Goal: Navigation & Orientation: Find specific page/section

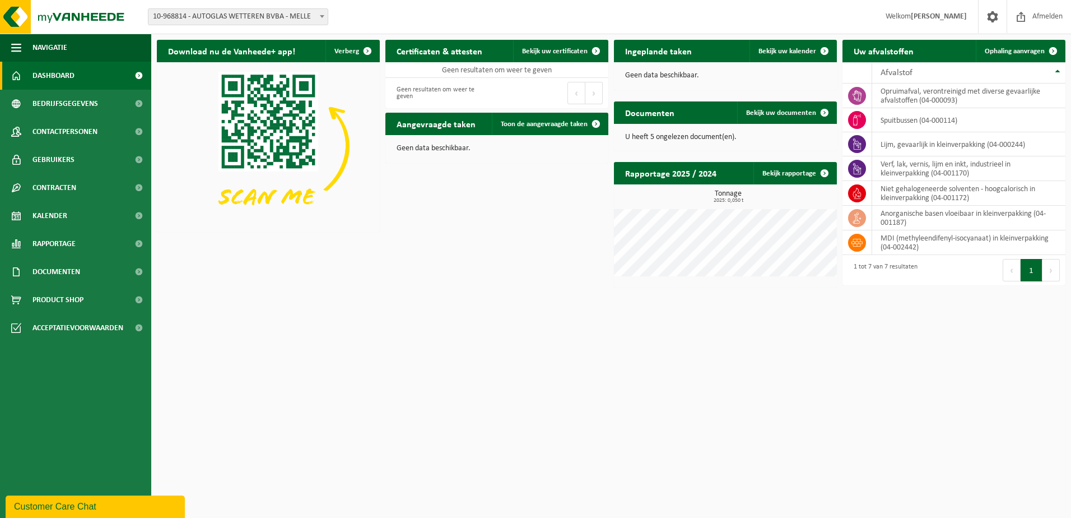
drag, startPoint x: 689, startPoint y: 132, endPoint x: 784, endPoint y: 125, distance: 95.5
click at [692, 133] on p "U heeft 5 ongelezen document(en)." at bounding box center [725, 137] width 201 height 8
click at [787, 115] on span "Bekijk uw documenten" at bounding box center [781, 112] width 70 height 7
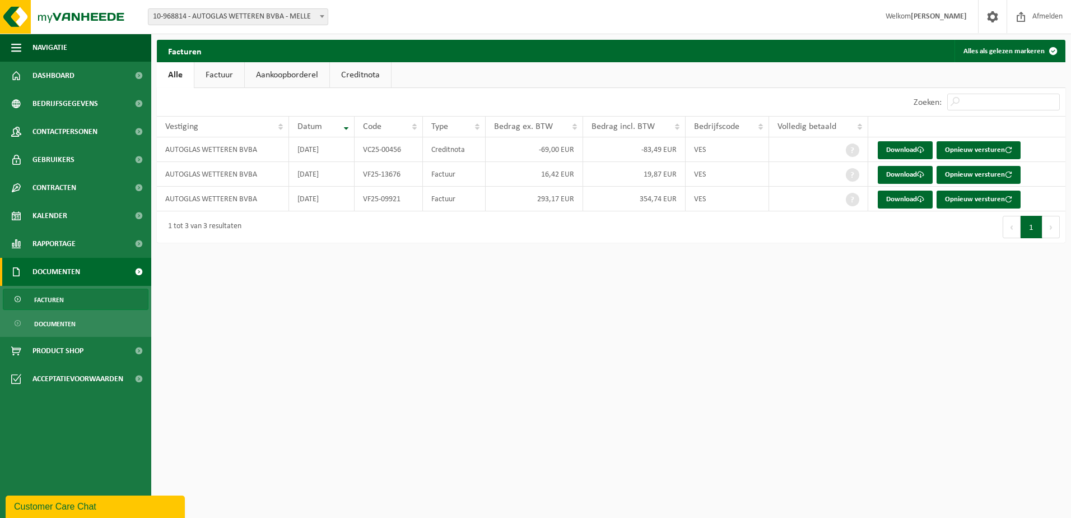
click at [62, 266] on span "Documenten" at bounding box center [57, 272] width 48 height 28
click at [53, 318] on span "Documenten" at bounding box center [54, 323] width 41 height 21
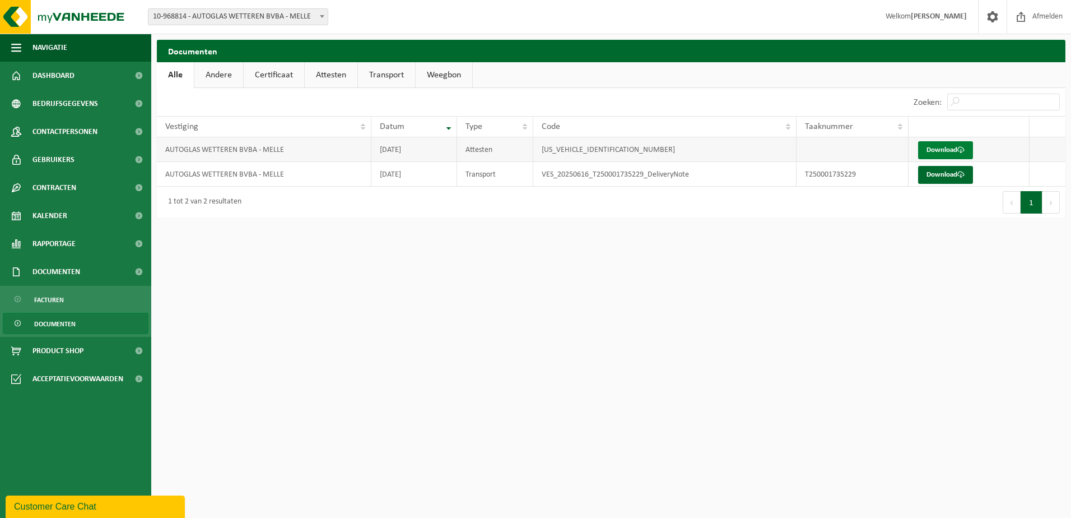
click at [957, 148] on link "Download" at bounding box center [945, 150] width 55 height 18
click at [952, 171] on link "Download" at bounding box center [945, 175] width 55 height 18
click at [88, 244] on link "Rapportage" at bounding box center [75, 244] width 151 height 28
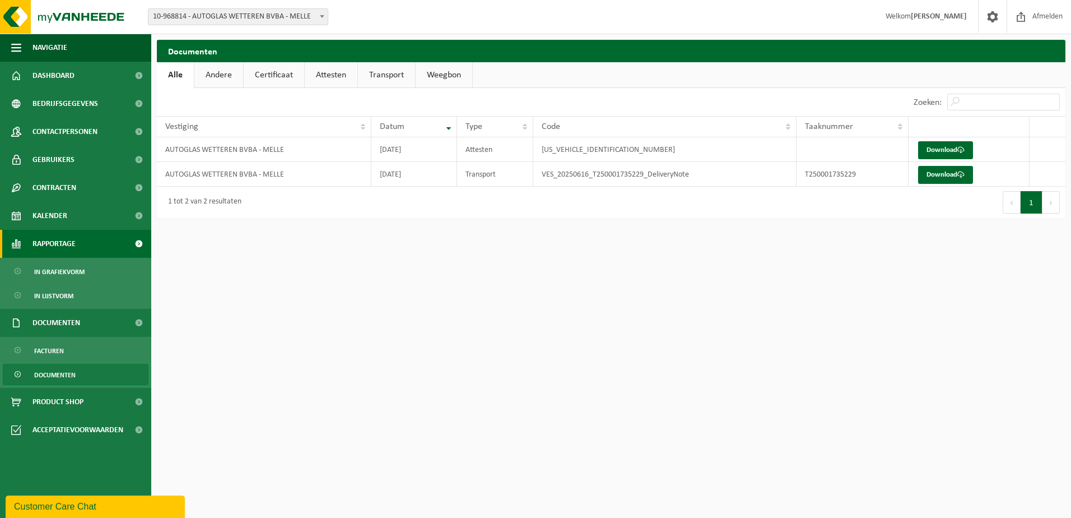
click at [88, 243] on link "Rapportage" at bounding box center [75, 244] width 151 height 28
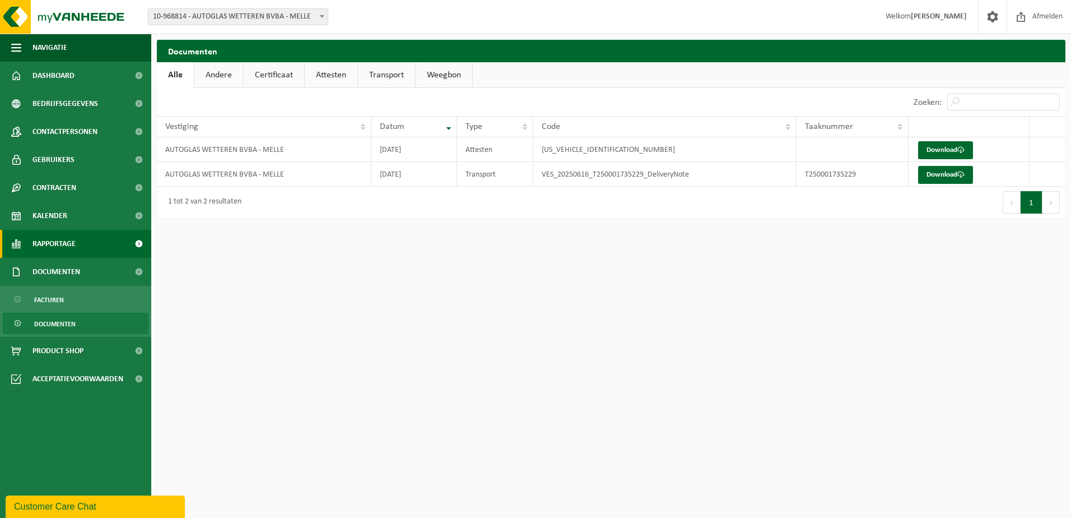
click at [76, 242] on span "Rapportage" at bounding box center [54, 244] width 43 height 28
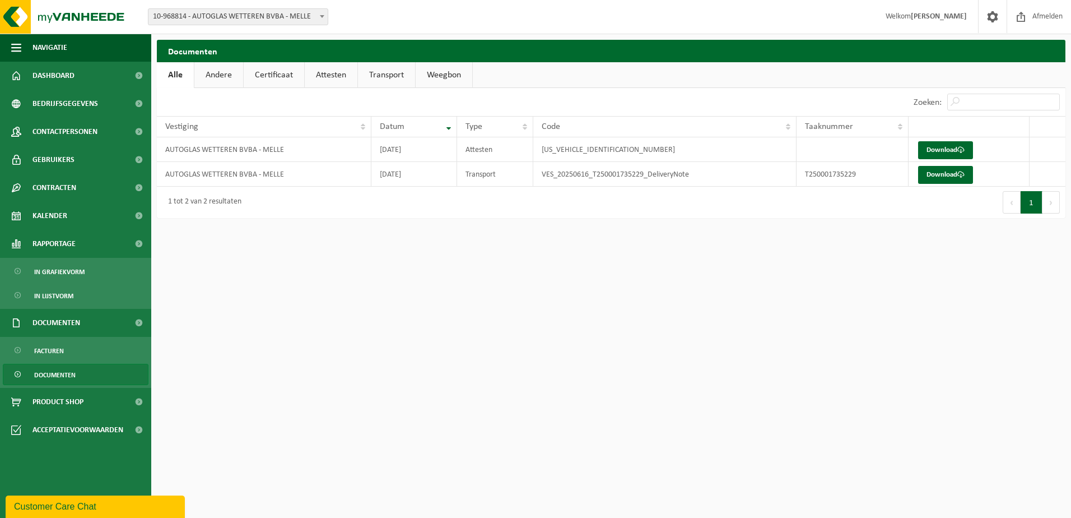
click at [53, 368] on span "Documenten" at bounding box center [54, 374] width 41 height 21
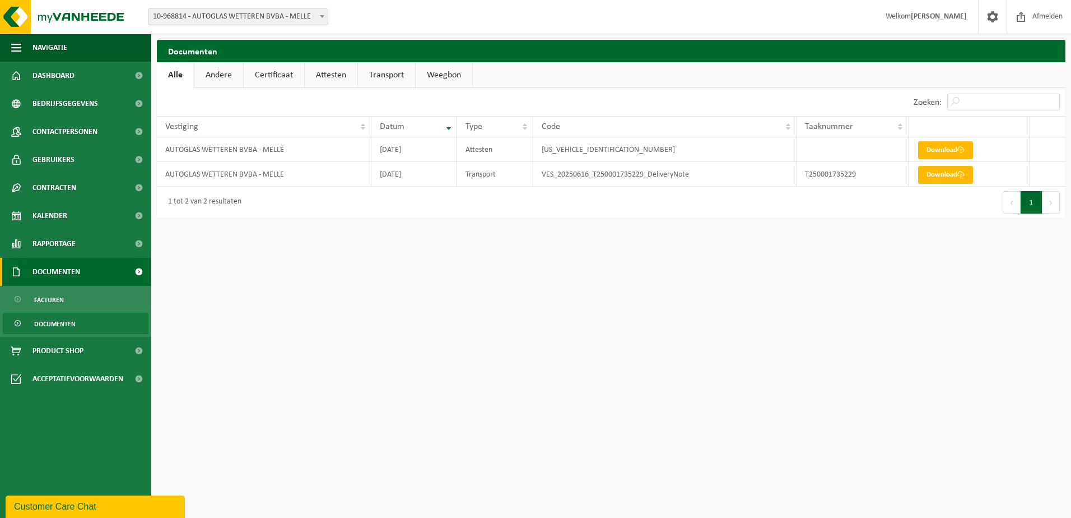
click at [50, 275] on span "Documenten" at bounding box center [57, 272] width 48 height 28
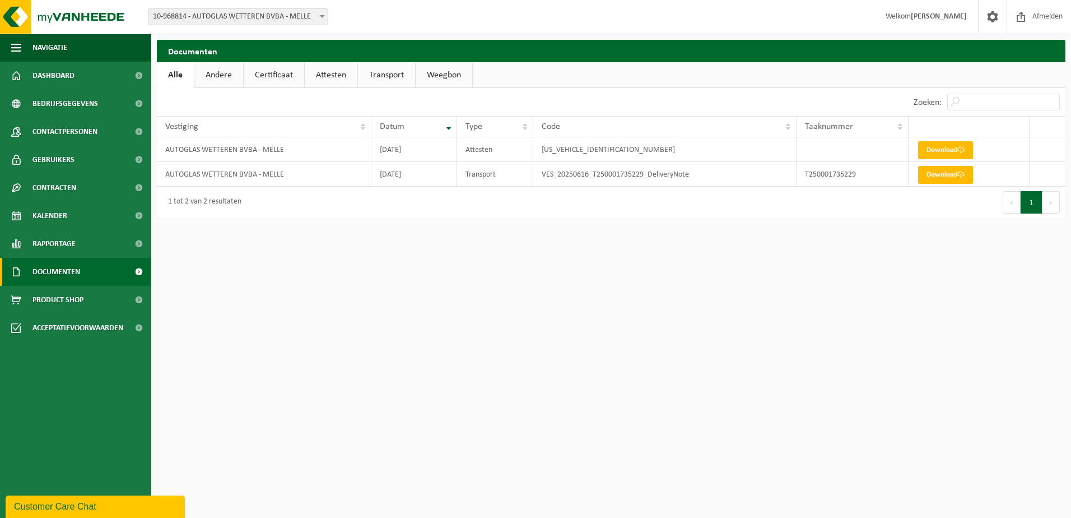
click at [52, 266] on span "Documenten" at bounding box center [57, 272] width 48 height 28
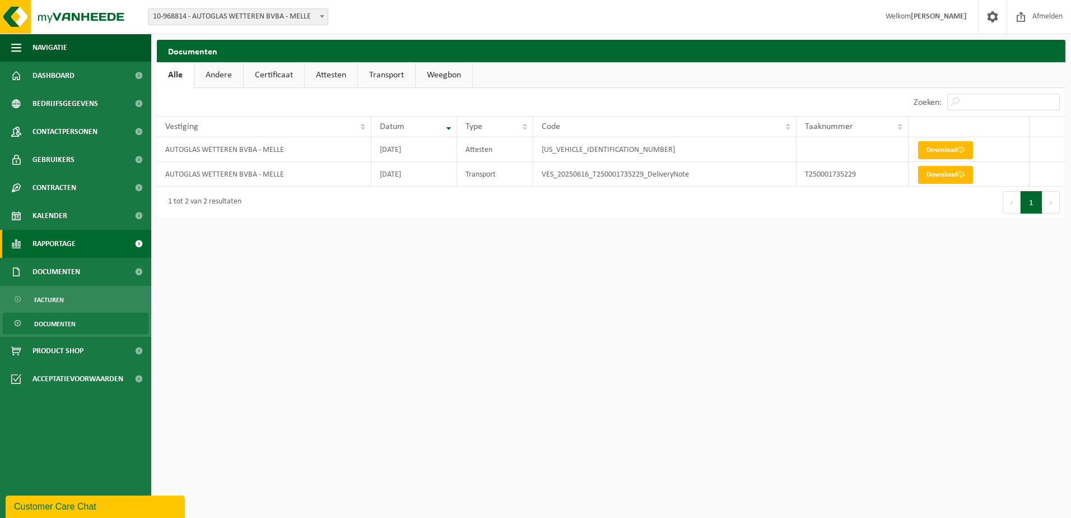
click at [60, 237] on span "Rapportage" at bounding box center [54, 244] width 43 height 28
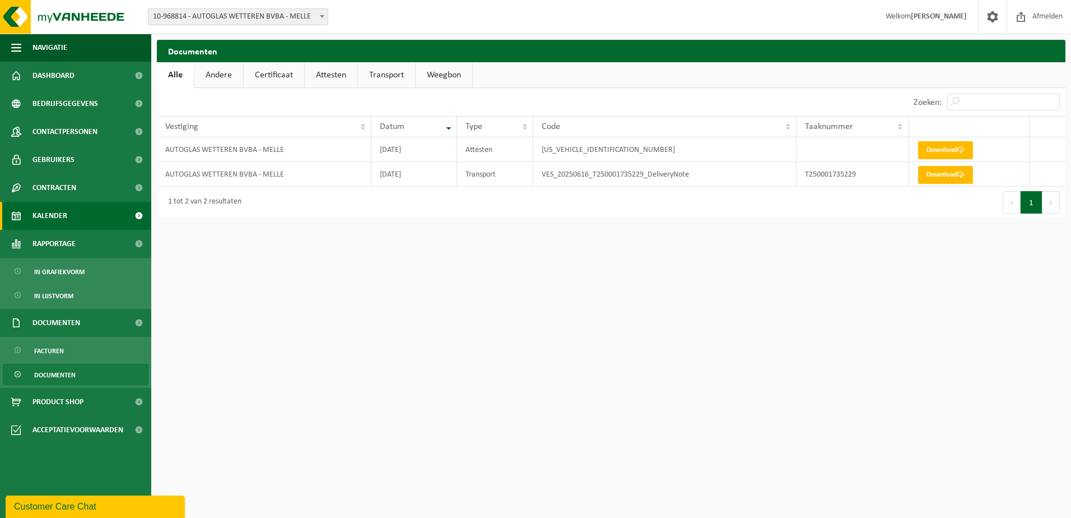
click at [56, 220] on span "Kalender" at bounding box center [50, 216] width 35 height 28
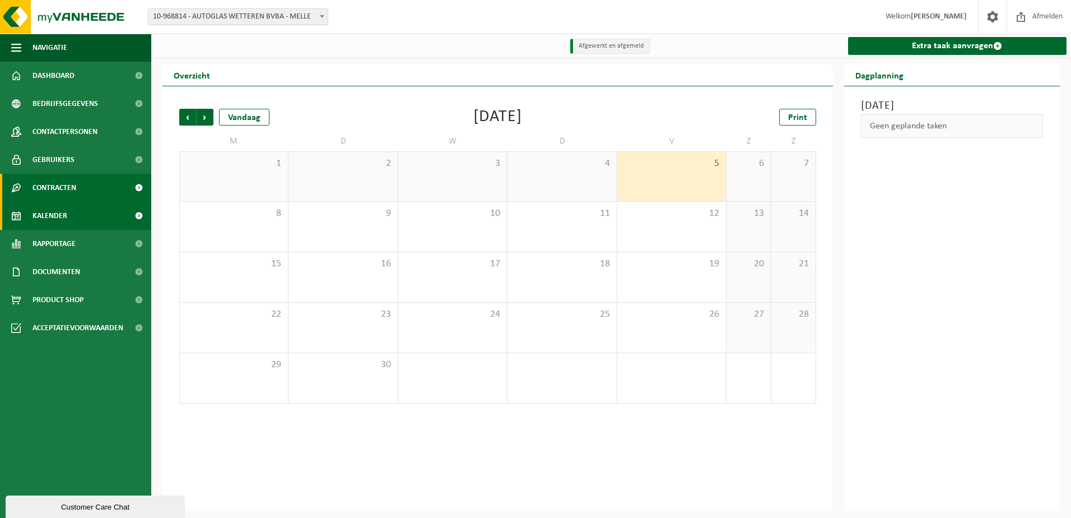
click at [72, 184] on span "Contracten" at bounding box center [55, 188] width 44 height 28
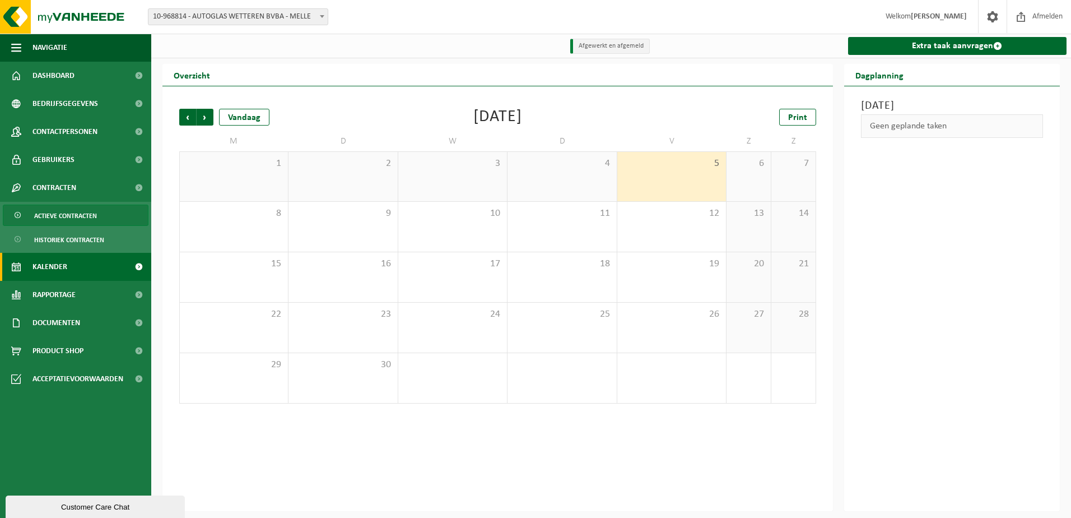
click at [73, 209] on span "Actieve contracten" at bounding box center [65, 215] width 63 height 21
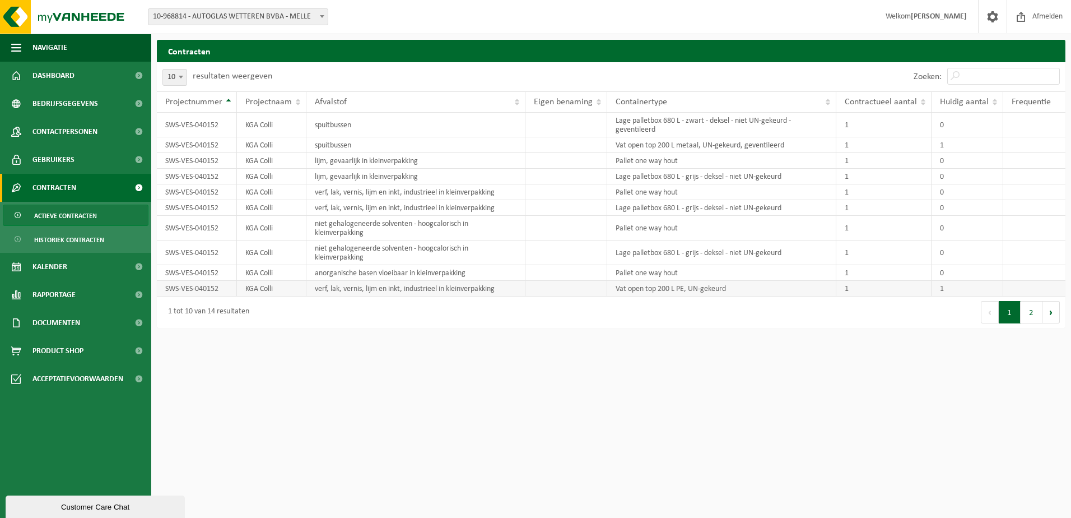
click at [281, 293] on td "KGA Colli" at bounding box center [271, 289] width 69 height 16
click at [1033, 311] on button "2" at bounding box center [1032, 312] width 22 height 22
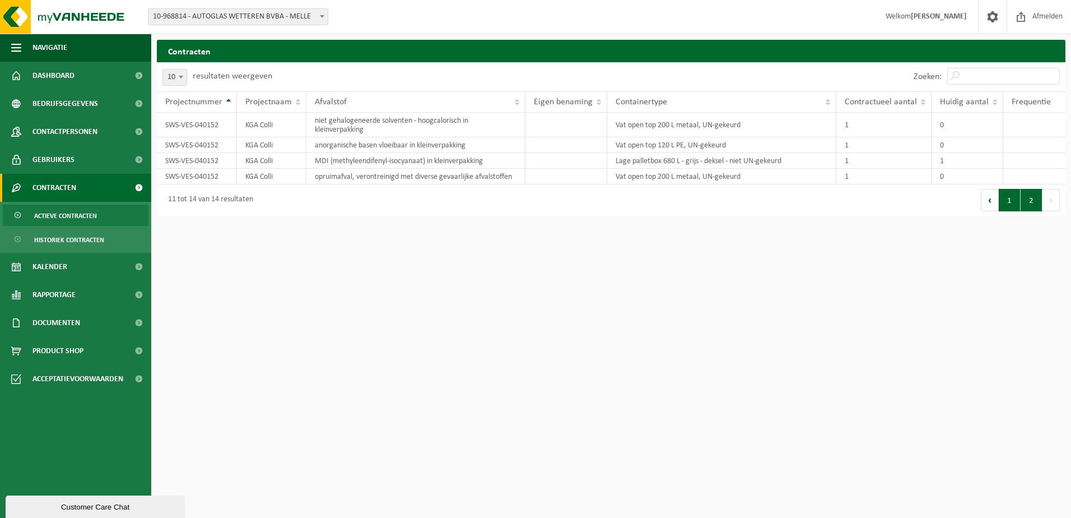
click at [1008, 203] on button "1" at bounding box center [1010, 200] width 22 height 22
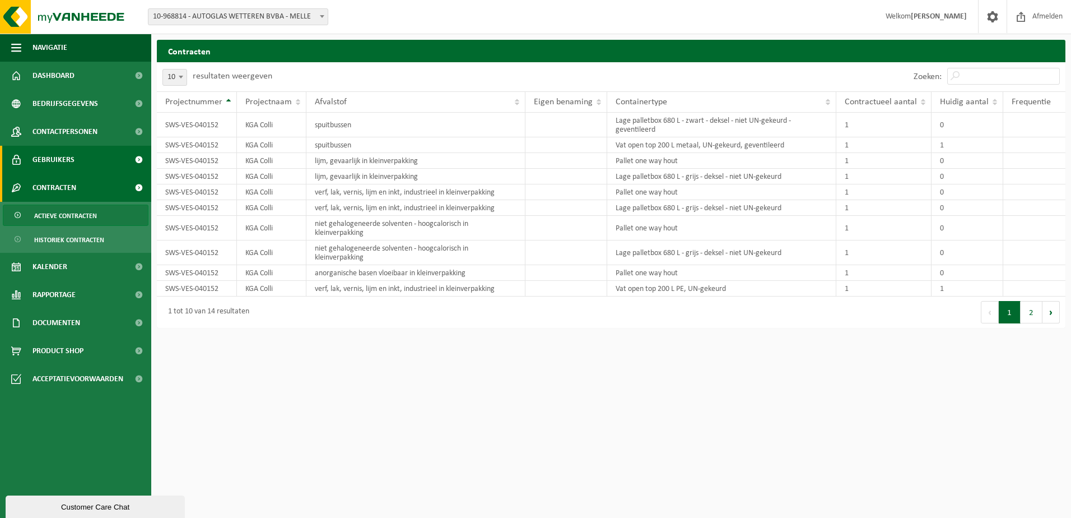
click at [39, 169] on span "Gebruikers" at bounding box center [54, 160] width 42 height 28
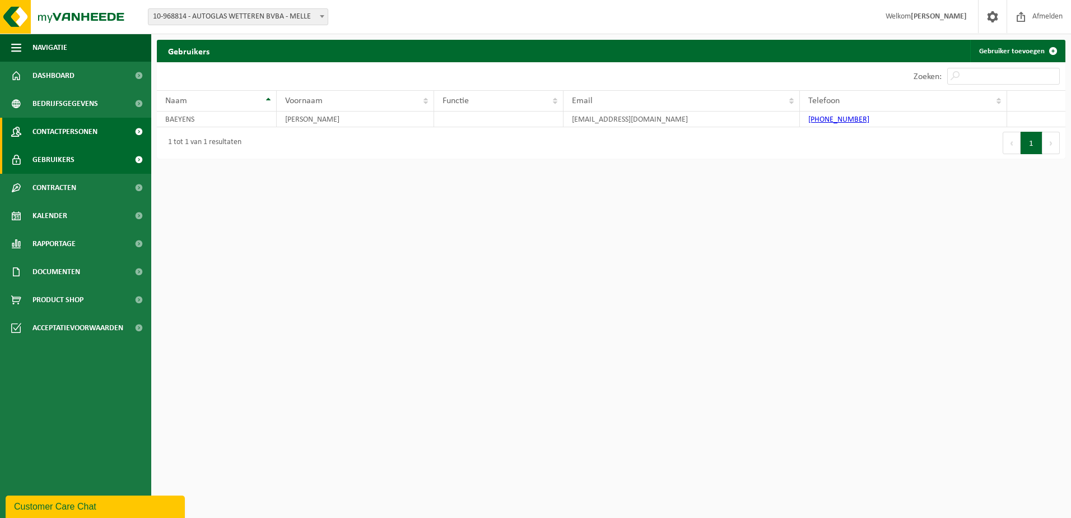
click at [63, 135] on span "Contactpersonen" at bounding box center [65, 132] width 65 height 28
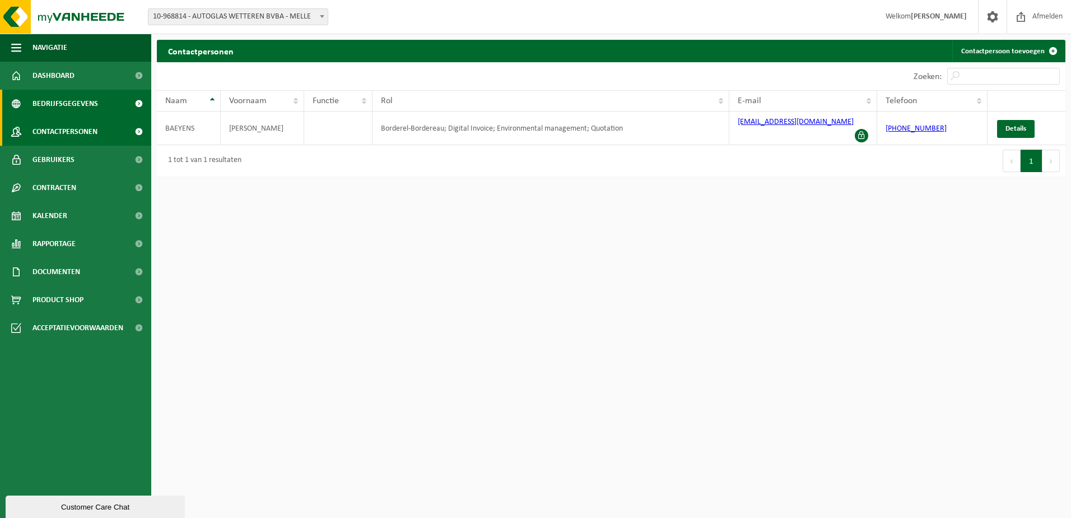
click at [43, 108] on span "Bedrijfsgegevens" at bounding box center [66, 104] width 66 height 28
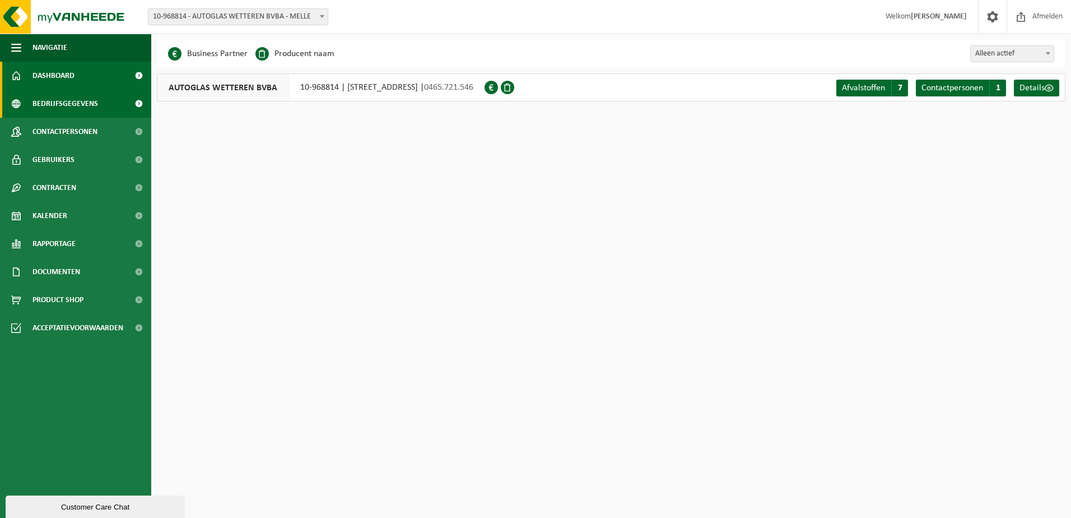
click at [54, 81] on span "Dashboard" at bounding box center [54, 76] width 42 height 28
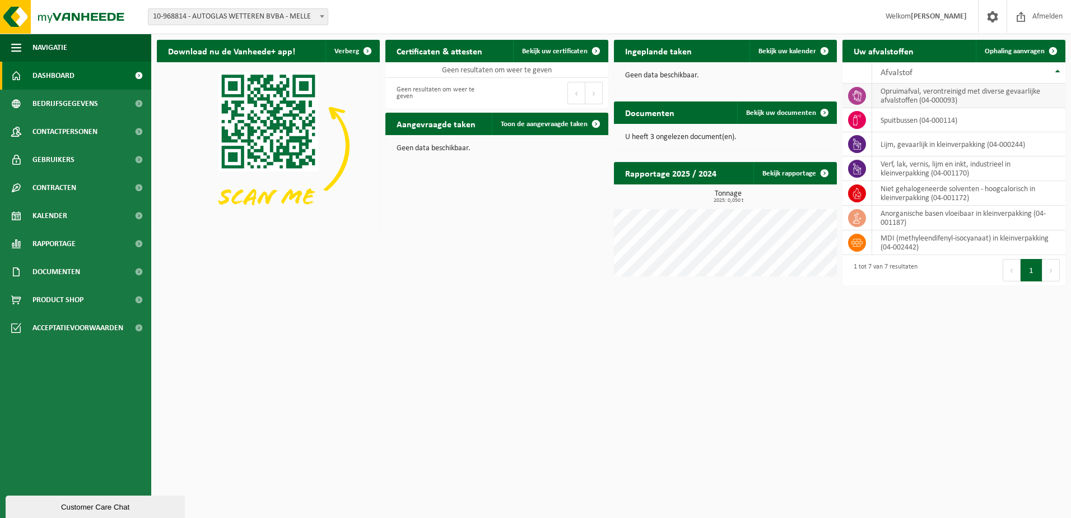
click at [853, 98] on icon at bounding box center [857, 95] width 11 height 11
click at [29, 46] on button "Navigatie" at bounding box center [75, 48] width 151 height 28
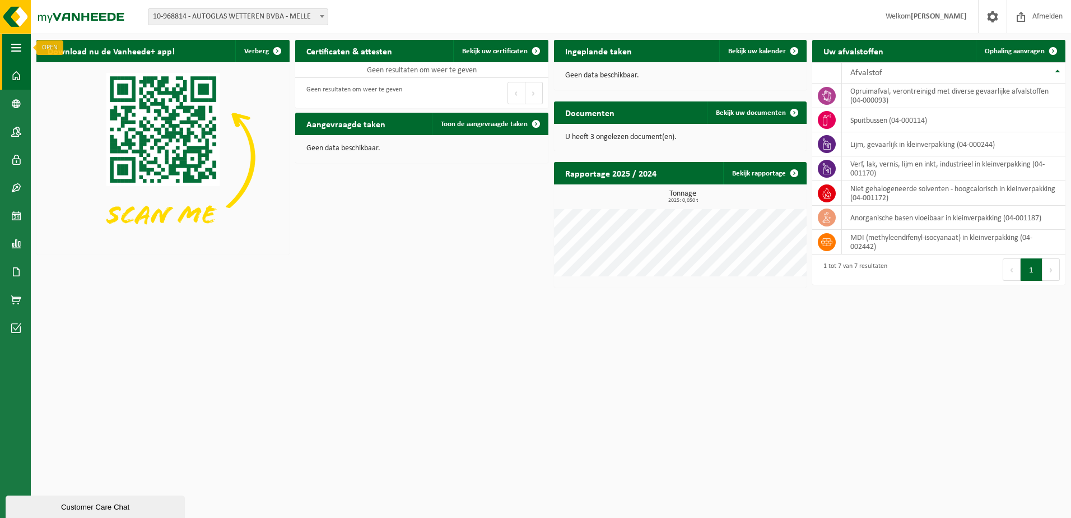
click at [28, 54] on button "Navigatie" at bounding box center [15, 48] width 31 height 28
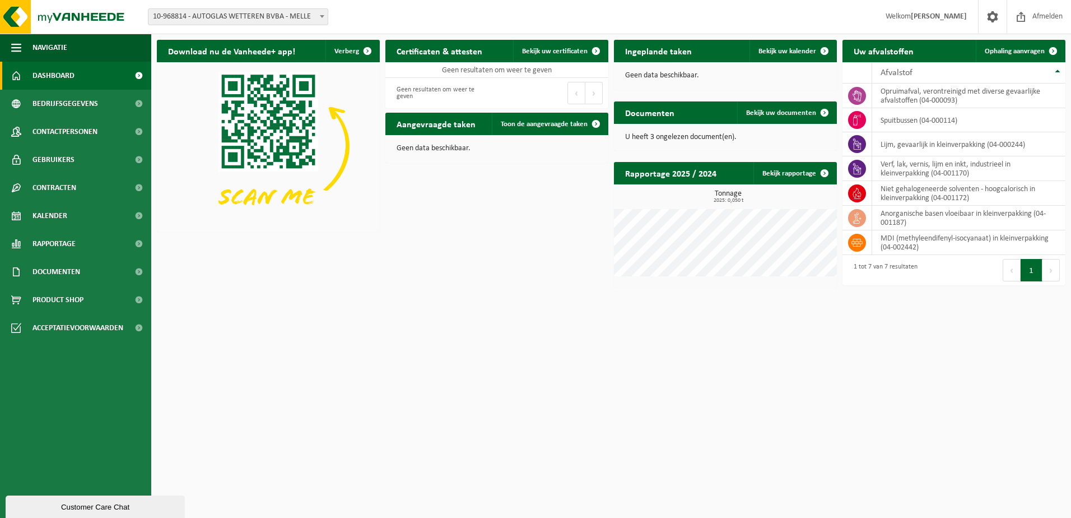
click at [212, 24] on span "10-968814 - AUTOGLAS WETTEREN BVBA - MELLE" at bounding box center [238, 17] width 179 height 16
click at [222, 16] on span "10-968814 - AUTOGLAS WETTEREN BVBA - MELLE" at bounding box center [238, 17] width 179 height 16
click at [66, 99] on span "Bedrijfsgegevens" at bounding box center [66, 104] width 66 height 28
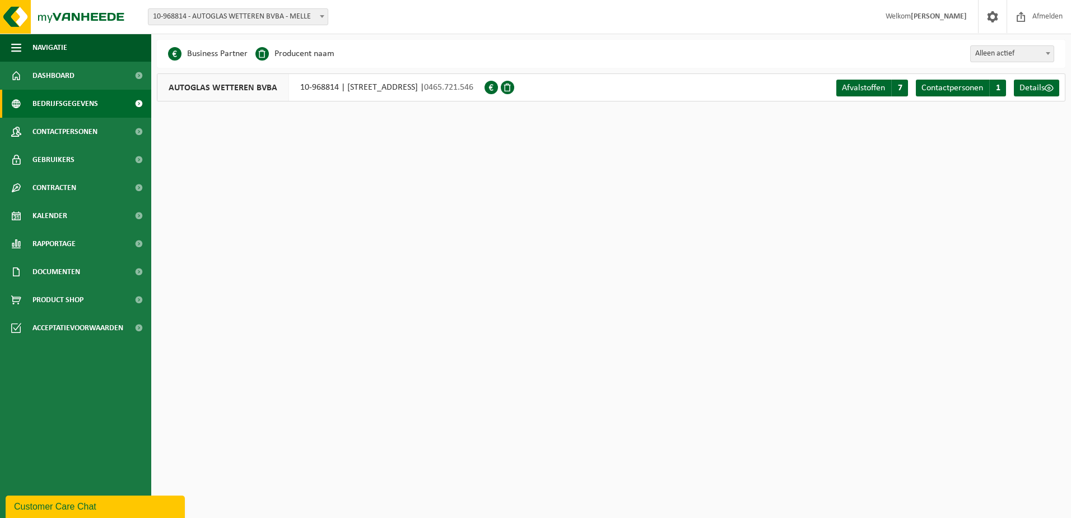
click at [347, 83] on div "AUTOGLAS WETTEREN BVBA 10-968814 | AKKERSTRAAT 8, 9090 MELLE | 0465.721.546" at bounding box center [321, 87] width 328 height 28
click at [874, 89] on span "Afvalstoffen" at bounding box center [863, 87] width 43 height 9
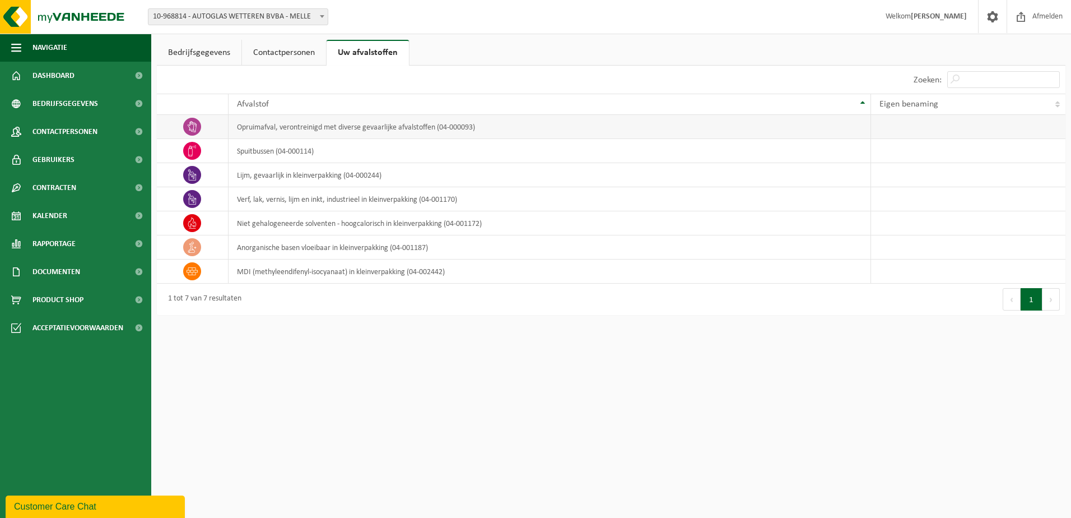
click at [376, 131] on td "opruimafval, verontreinigd met diverse gevaarlijke afvalstoffen (04-000093)" at bounding box center [550, 127] width 643 height 24
click at [254, 173] on td "lijm, gevaarlijk in kleinverpakking (04-000244)" at bounding box center [550, 175] width 643 height 24
click at [457, 308] on div "1 tot 7 van 7 resultaten" at bounding box center [384, 299] width 454 height 31
drag, startPoint x: 492, startPoint y: 282, endPoint x: 331, endPoint y: 250, distance: 164.6
click at [331, 250] on tbody "opruimafval, verontreinigd met diverse gevaarlijke afvalstoffen (04-000093) spu…" at bounding box center [611, 199] width 909 height 169
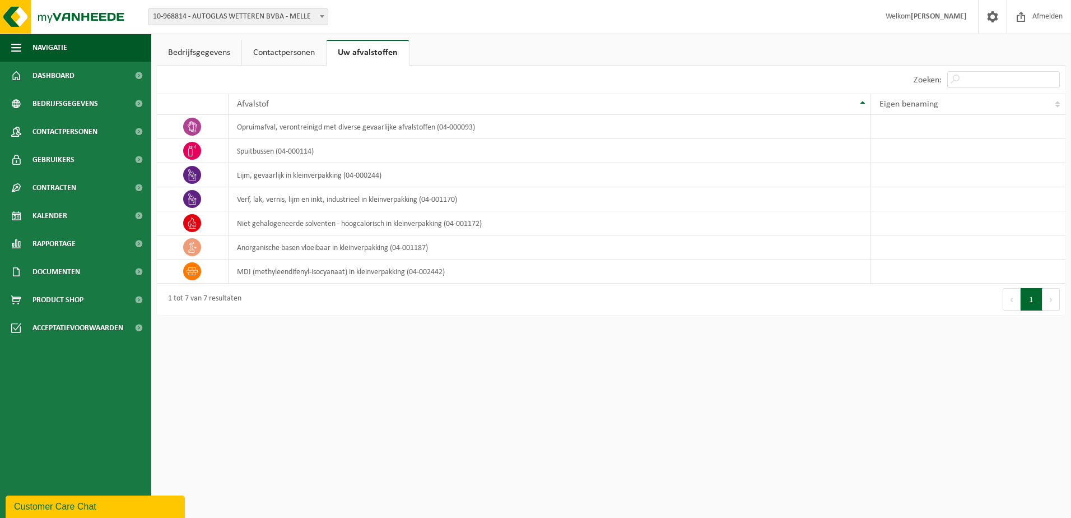
drag, startPoint x: 331, startPoint y: 250, endPoint x: 347, endPoint y: 319, distance: 70.9
click at [347, 319] on div "Bedrijfsgegevens Contactpersonen Uw afvalstoffen AUTOGLAS WETTEREN BVBA (10-968…" at bounding box center [611, 180] width 920 height 281
click at [82, 249] on link "Rapportage" at bounding box center [75, 244] width 151 height 28
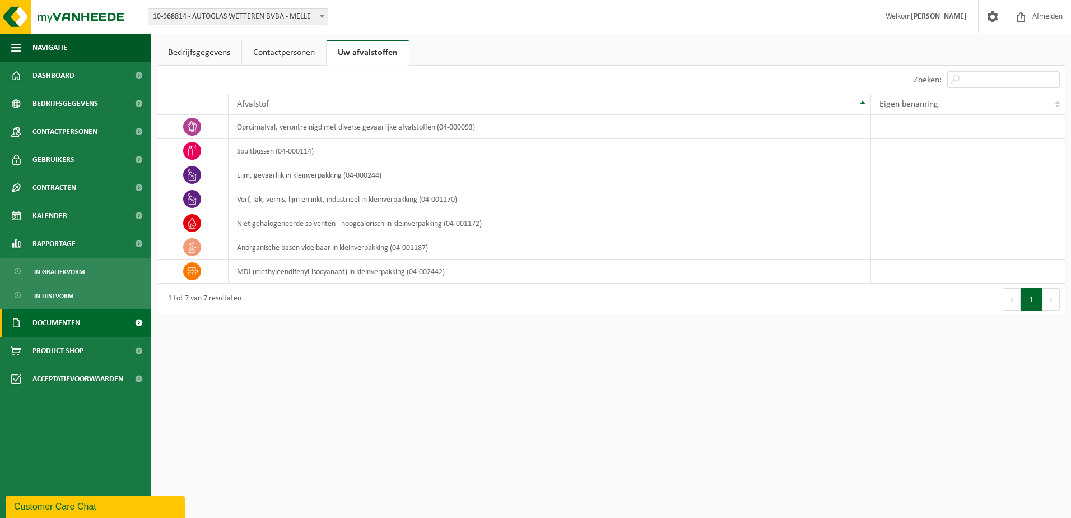
click at [68, 330] on span "Documenten" at bounding box center [57, 323] width 48 height 28
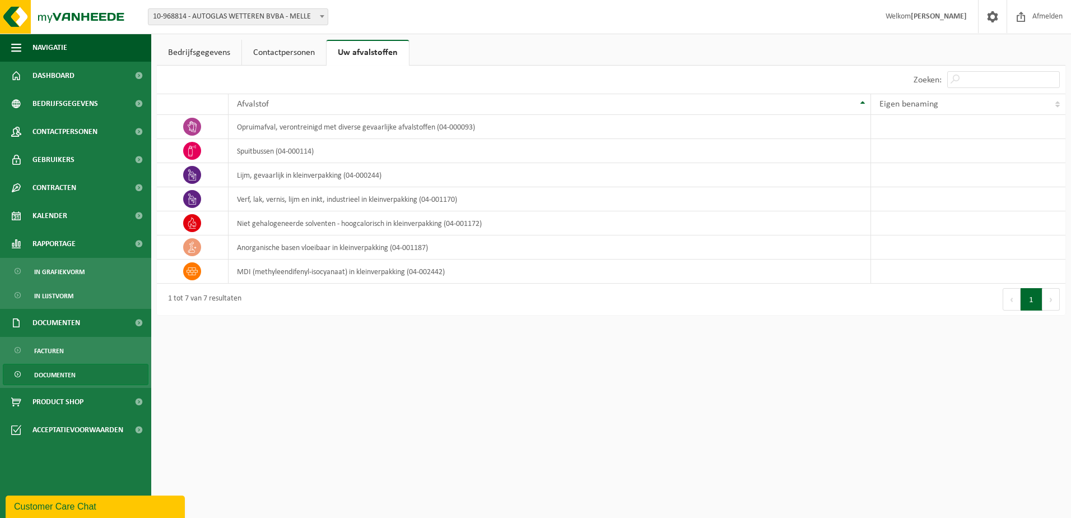
click at [68, 372] on span "Documenten" at bounding box center [54, 374] width 41 height 21
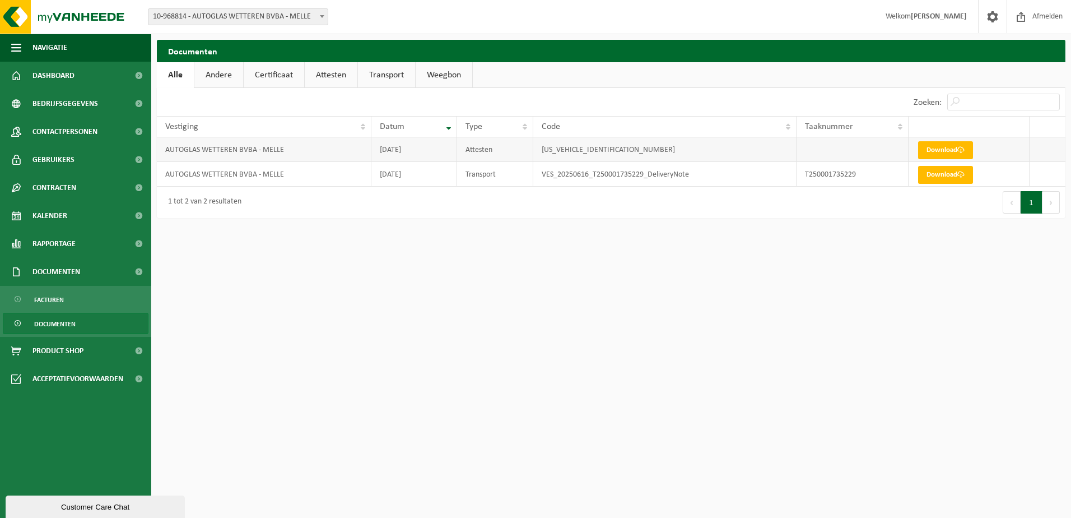
drag, startPoint x: 316, startPoint y: 150, endPoint x: 509, endPoint y: 159, distance: 193.6
click at [318, 149] on td "AUTOGLAS WETTEREN BVBA - MELLE" at bounding box center [264, 149] width 215 height 25
click at [600, 159] on td "[US_VEHICLE_IDENTIFICATION_NUMBER]" at bounding box center [664, 149] width 263 height 25
click at [233, 77] on link "Andere" at bounding box center [218, 75] width 49 height 26
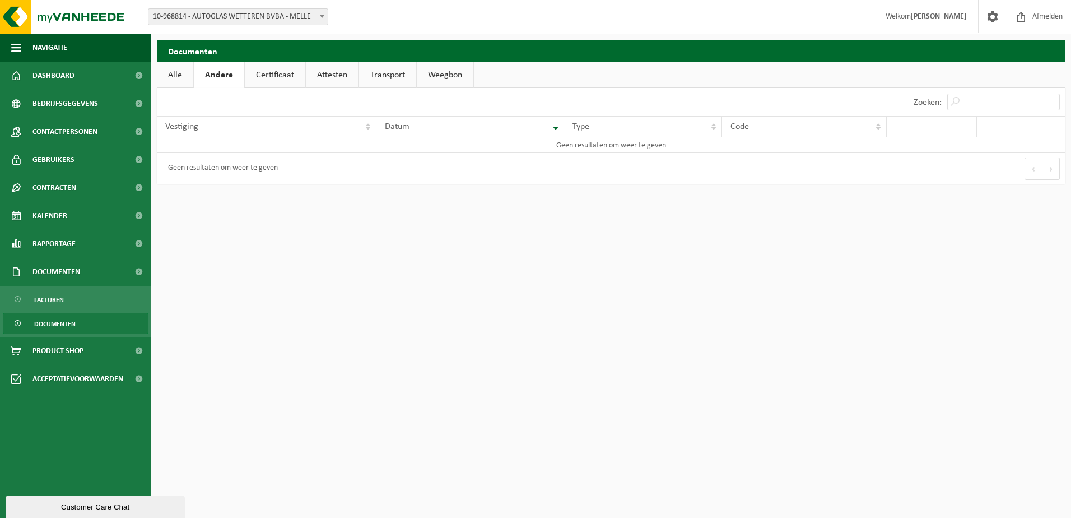
click at [271, 77] on link "Certificaat" at bounding box center [275, 75] width 61 height 26
click at [340, 77] on link "Attesten" at bounding box center [331, 75] width 53 height 26
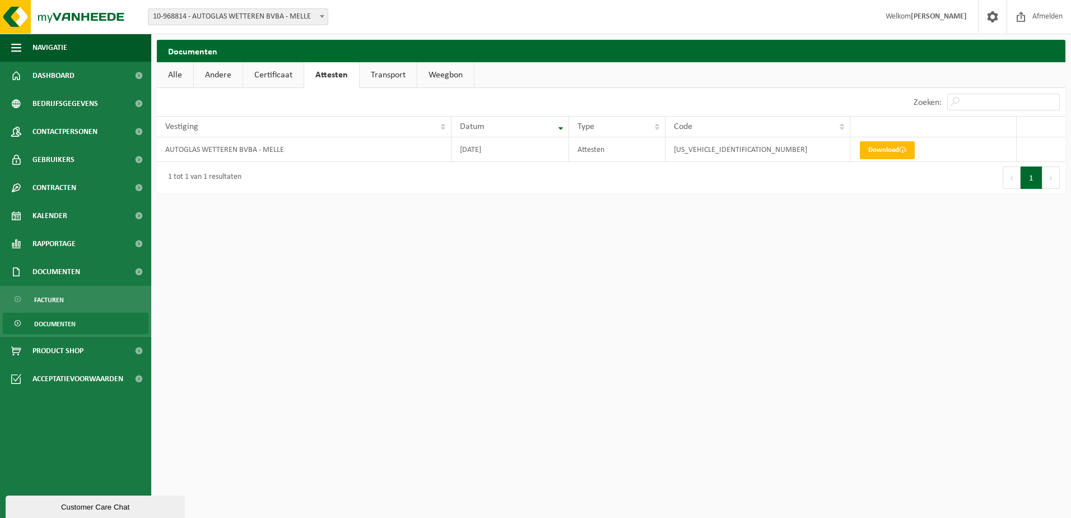
click at [395, 78] on link "Transport" at bounding box center [388, 75] width 57 height 26
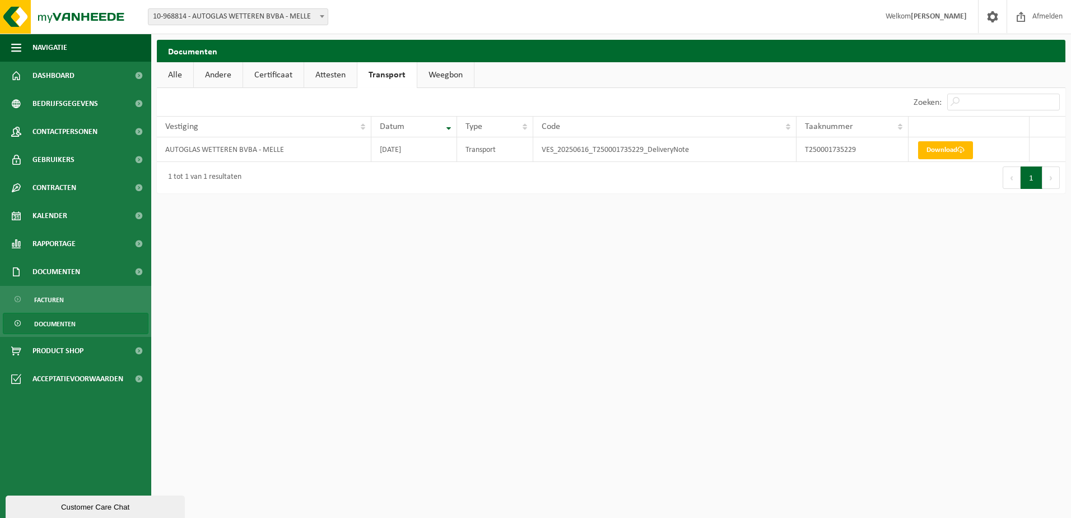
click at [462, 74] on link "Weegbon" at bounding box center [445, 75] width 57 height 26
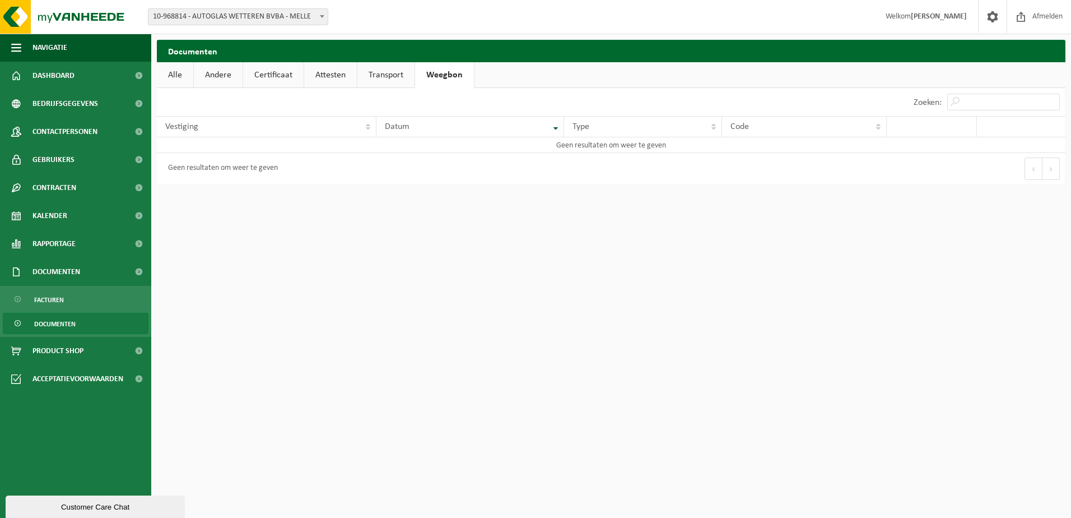
click at [403, 71] on link "Transport" at bounding box center [386, 75] width 57 height 26
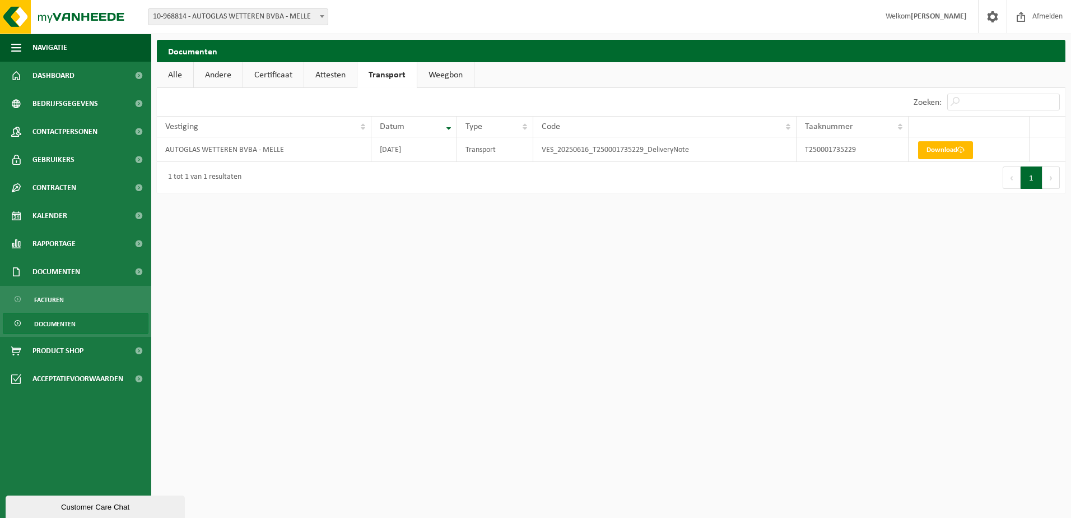
click at [322, 71] on link "Attesten" at bounding box center [330, 75] width 53 height 26
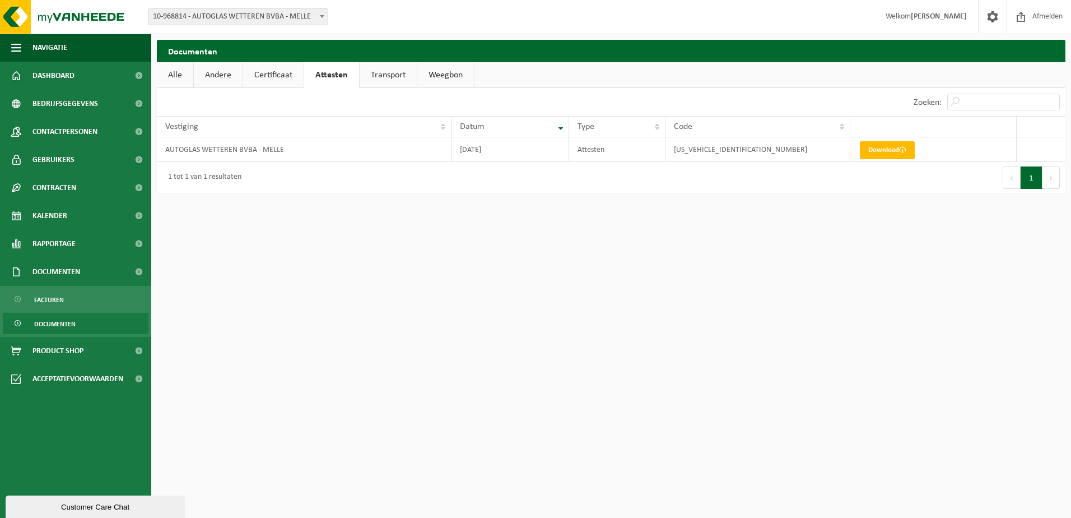
click at [164, 75] on link "Alle" at bounding box center [175, 75] width 36 height 26
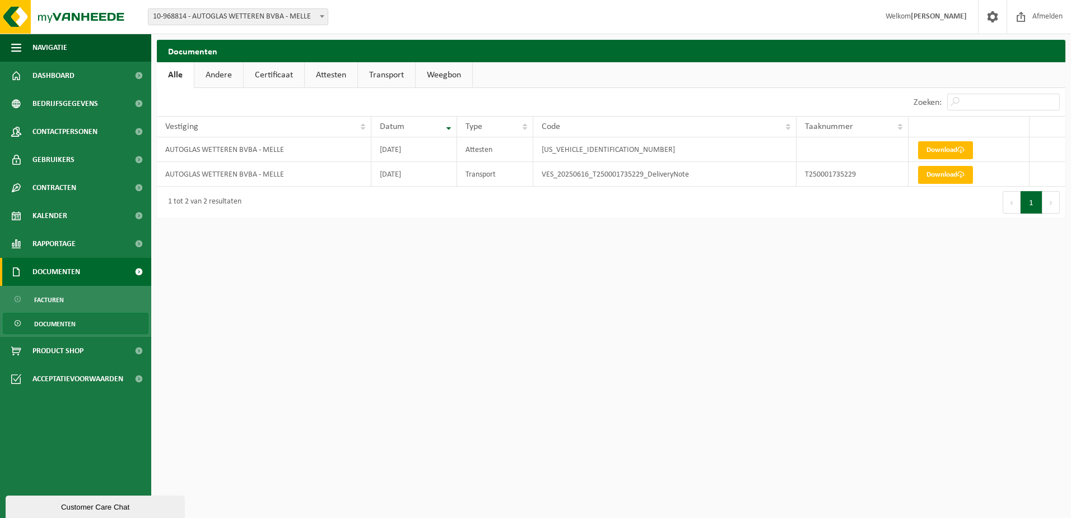
click at [64, 272] on span "Documenten" at bounding box center [57, 272] width 48 height 28
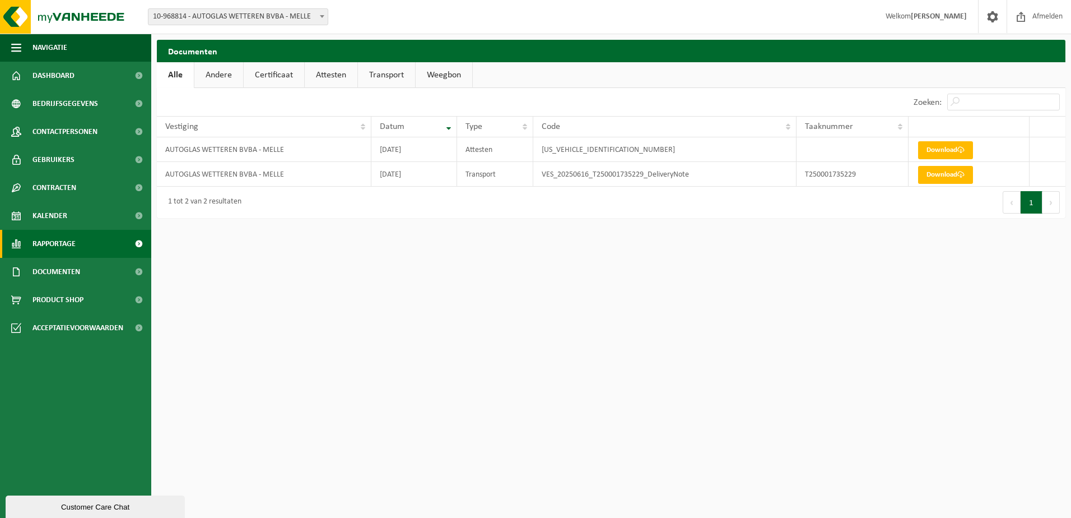
click at [93, 242] on link "Rapportage" at bounding box center [75, 244] width 151 height 28
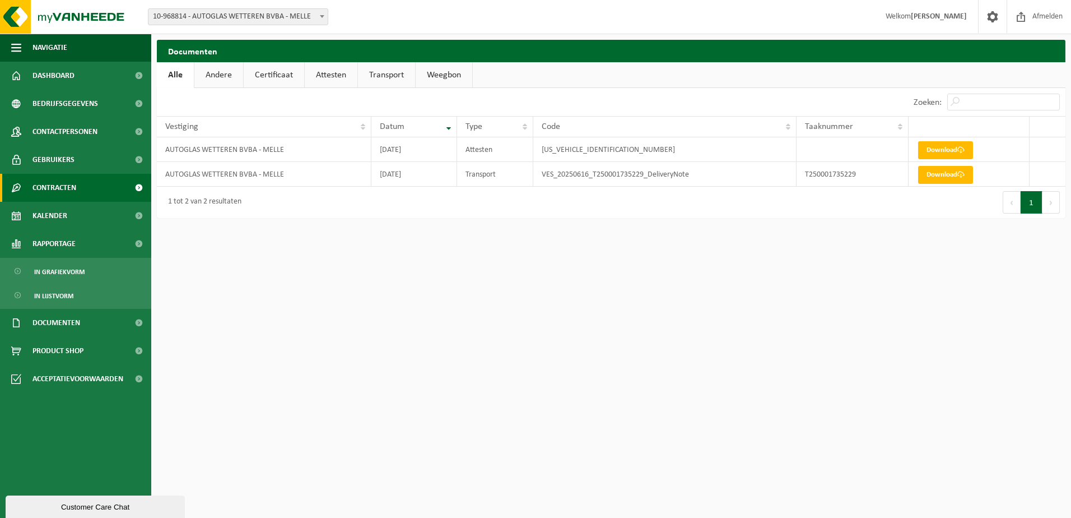
click at [64, 192] on span "Contracten" at bounding box center [55, 188] width 44 height 28
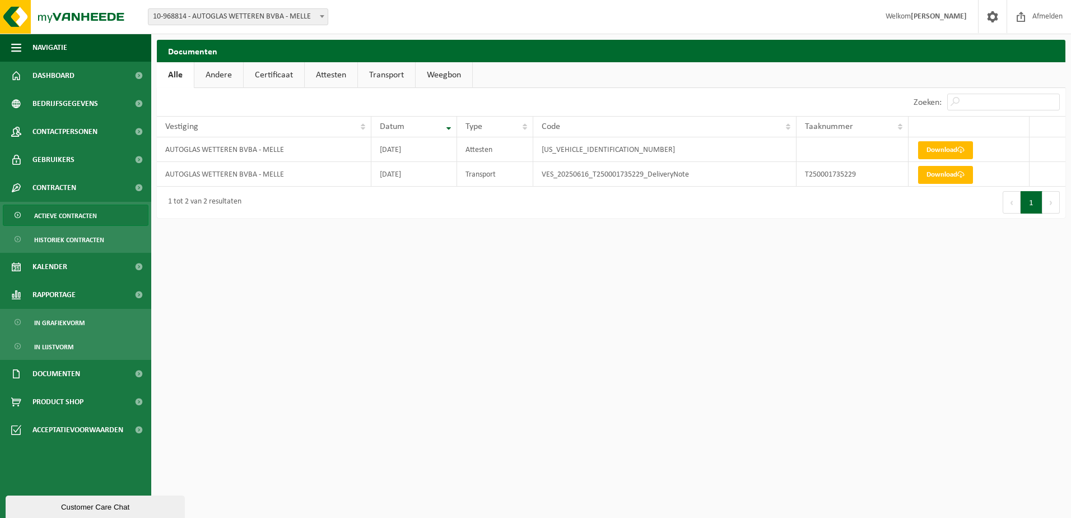
click at [68, 213] on span "Actieve contracten" at bounding box center [65, 215] width 63 height 21
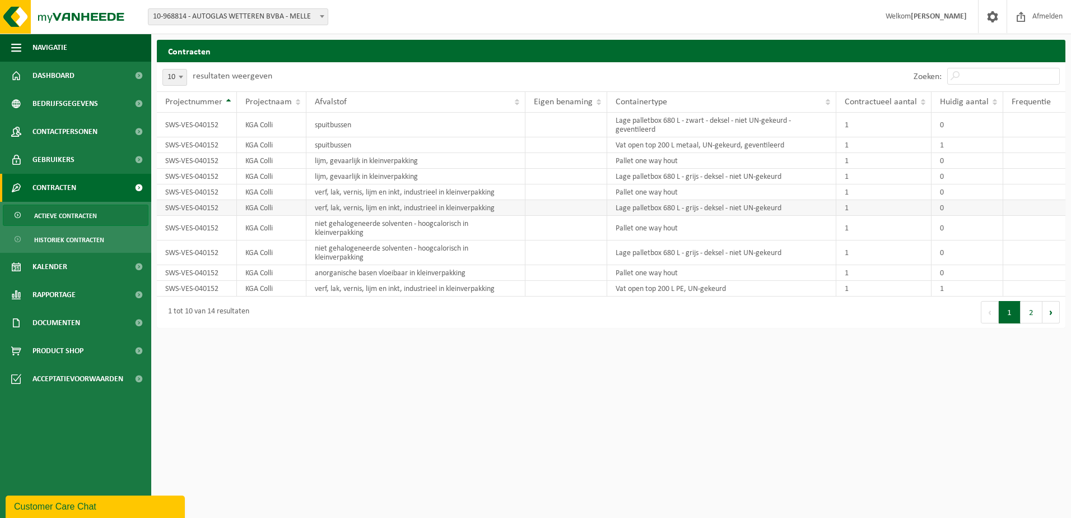
click at [270, 206] on td "KGA Colli" at bounding box center [271, 208] width 69 height 16
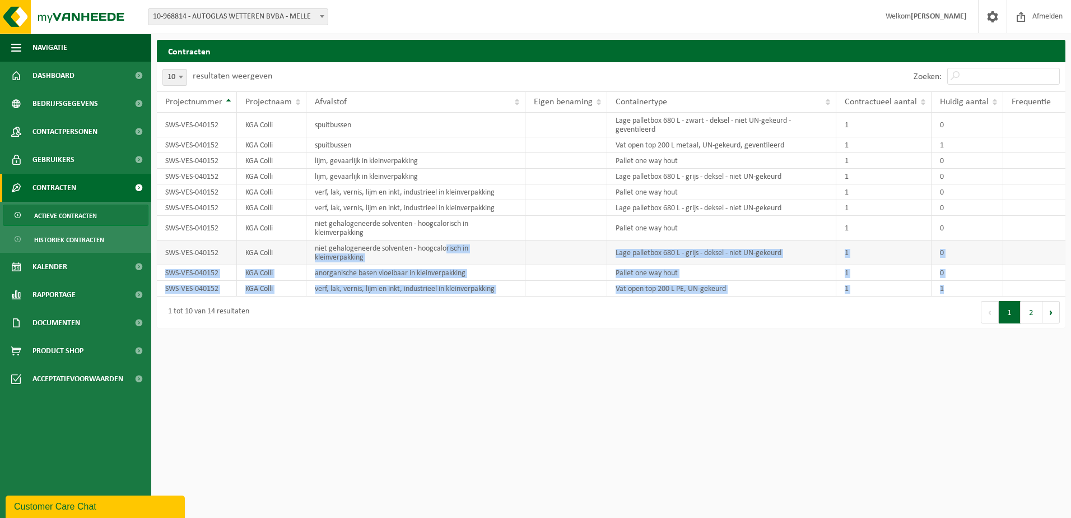
drag, startPoint x: 956, startPoint y: 291, endPoint x: 445, endPoint y: 246, distance: 513.0
click at [445, 246] on tbody "SWS-VES-040152 KGA Colli spuitbussen Lage palletbox 680 L - zwart - deksel - ni…" at bounding box center [611, 205] width 909 height 184
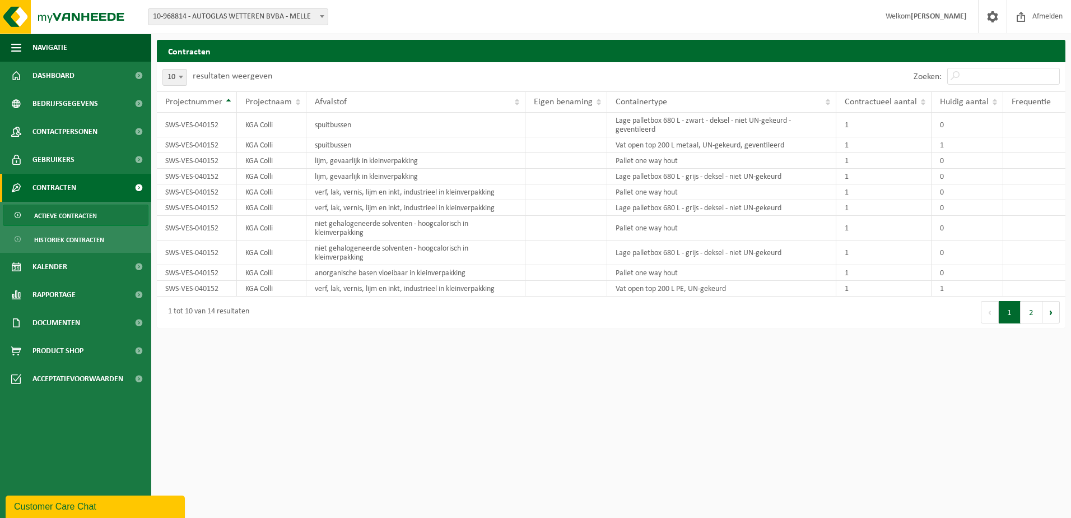
drag, startPoint x: 445, startPoint y: 246, endPoint x: 351, endPoint y: 317, distance: 118.0
click at [415, 321] on div "1 tot 10 van 14 resultaten" at bounding box center [384, 311] width 454 height 31
click at [58, 158] on span "Gebruikers" at bounding box center [54, 160] width 42 height 28
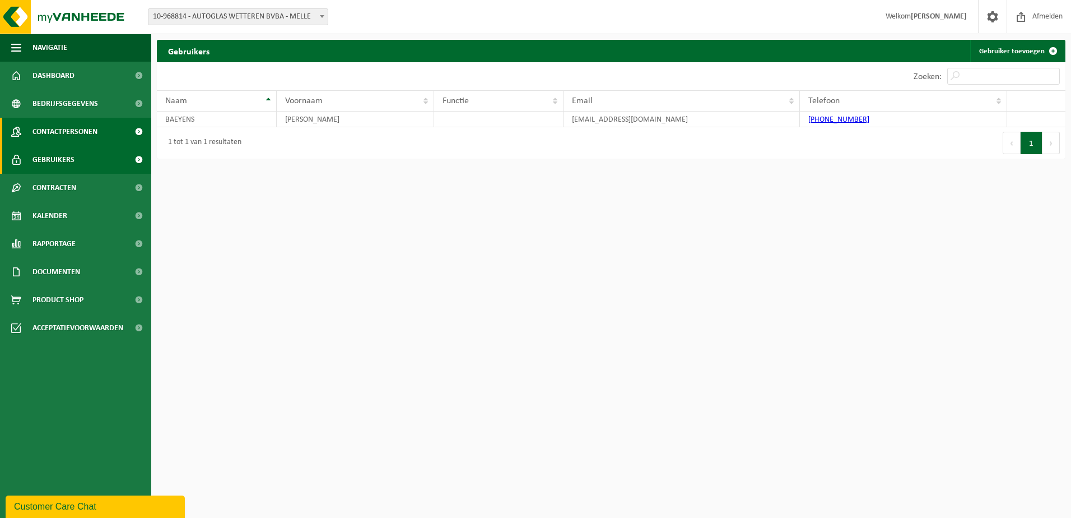
drag, startPoint x: 91, startPoint y: 134, endPoint x: 98, endPoint y: 132, distance: 6.9
click at [92, 134] on span "Contactpersonen" at bounding box center [65, 132] width 65 height 28
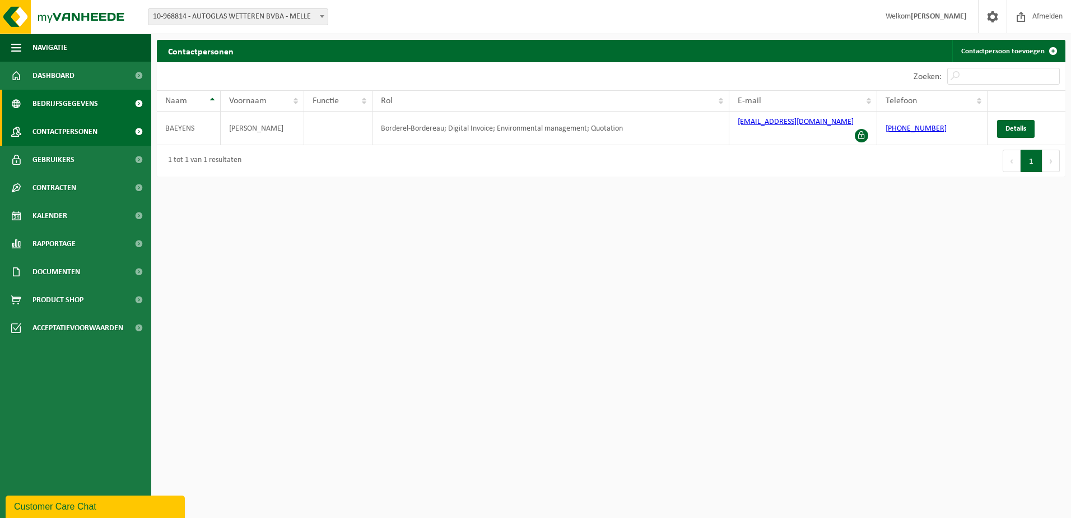
click at [87, 108] on span "Bedrijfsgegevens" at bounding box center [66, 104] width 66 height 28
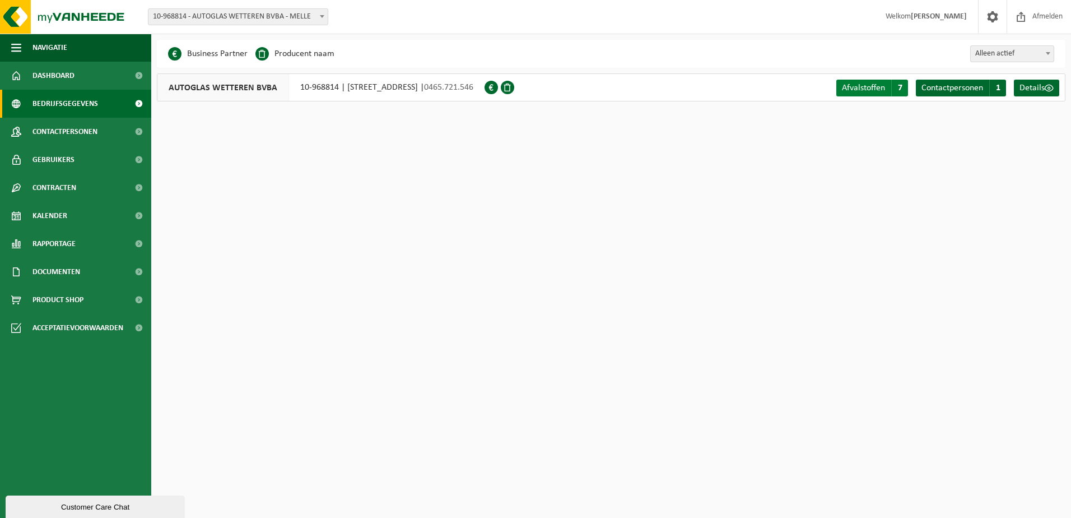
click at [869, 86] on span "Afvalstoffen" at bounding box center [863, 87] width 43 height 9
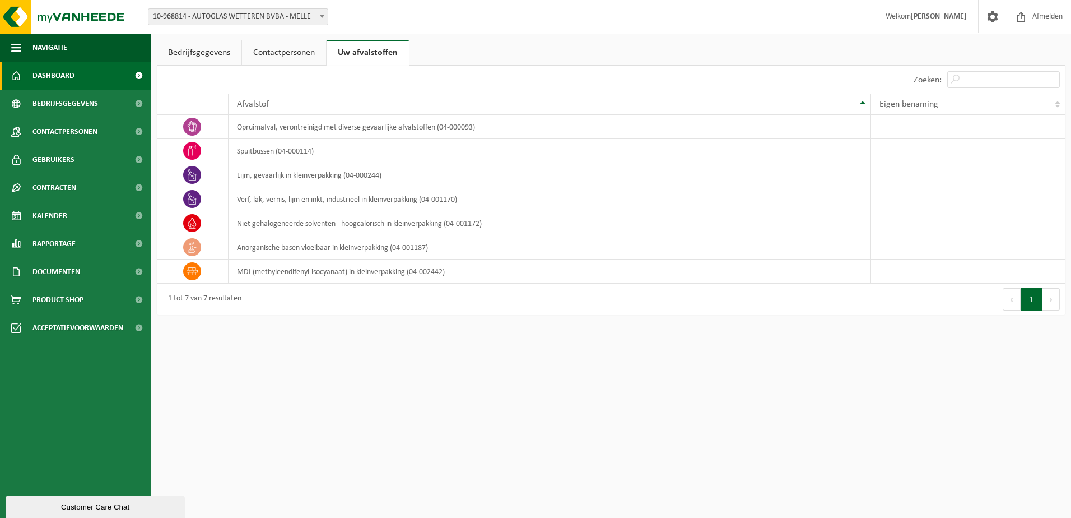
click at [75, 64] on link "Dashboard" at bounding box center [75, 76] width 151 height 28
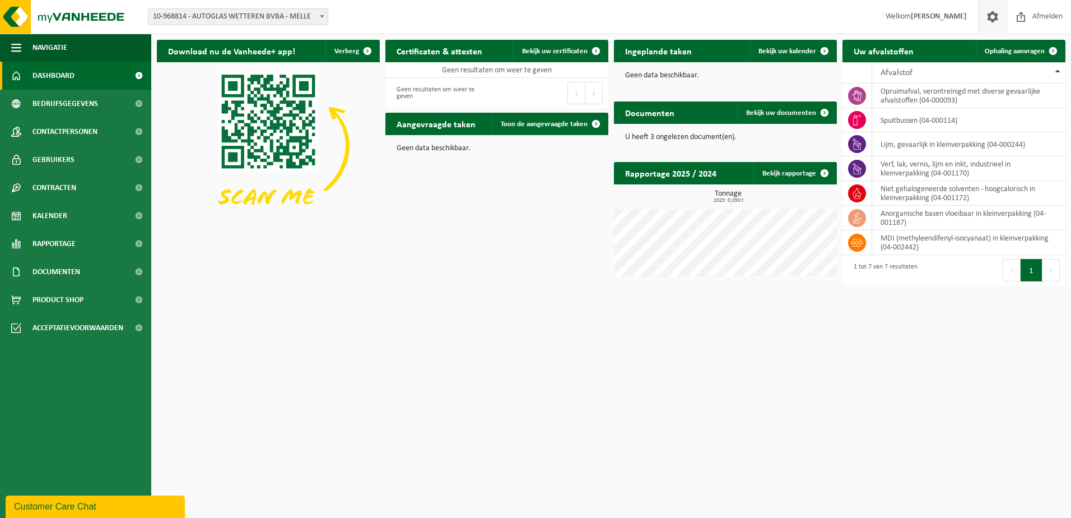
click at [990, 14] on span at bounding box center [993, 16] width 17 height 33
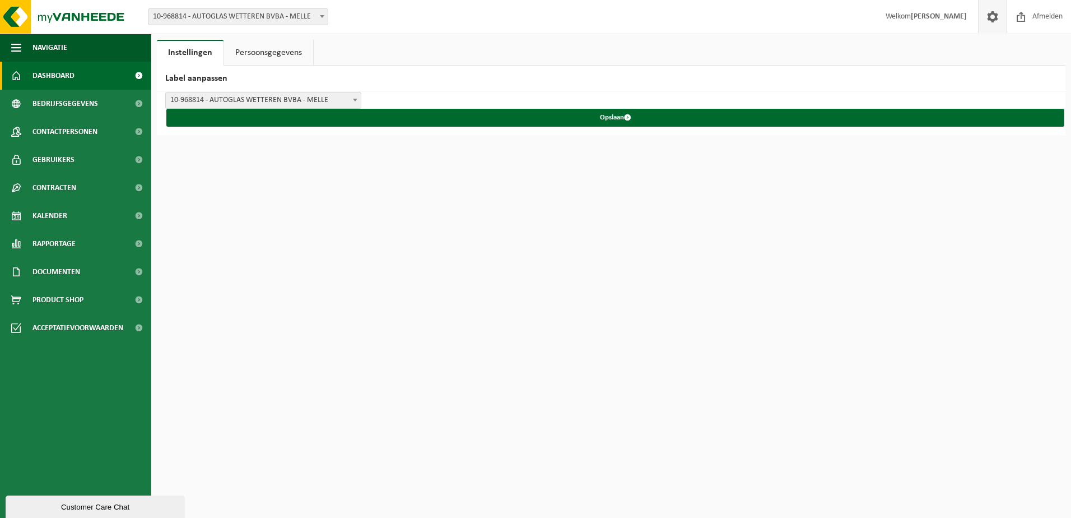
click at [64, 78] on span "Dashboard" at bounding box center [54, 76] width 42 height 28
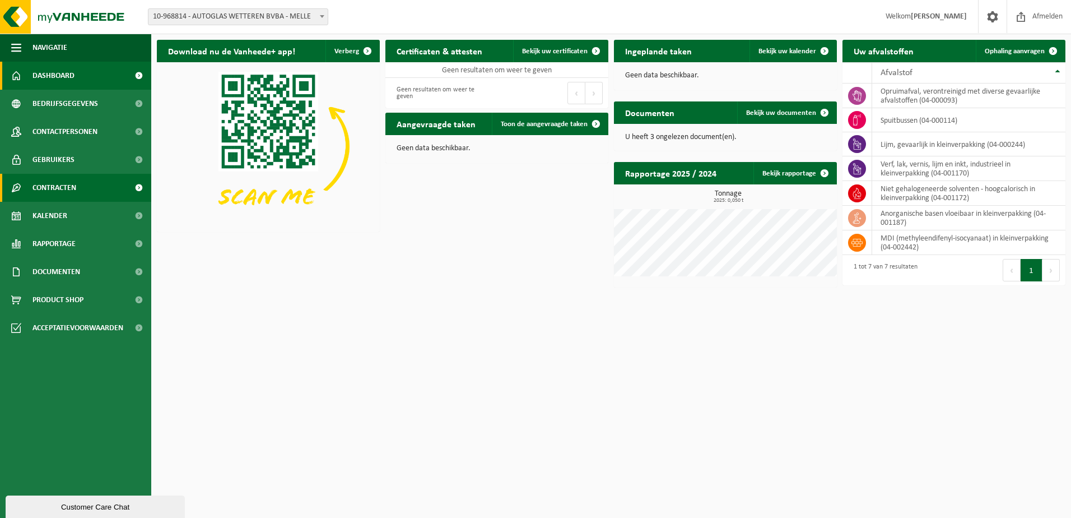
click at [39, 192] on span "Contracten" at bounding box center [55, 188] width 44 height 28
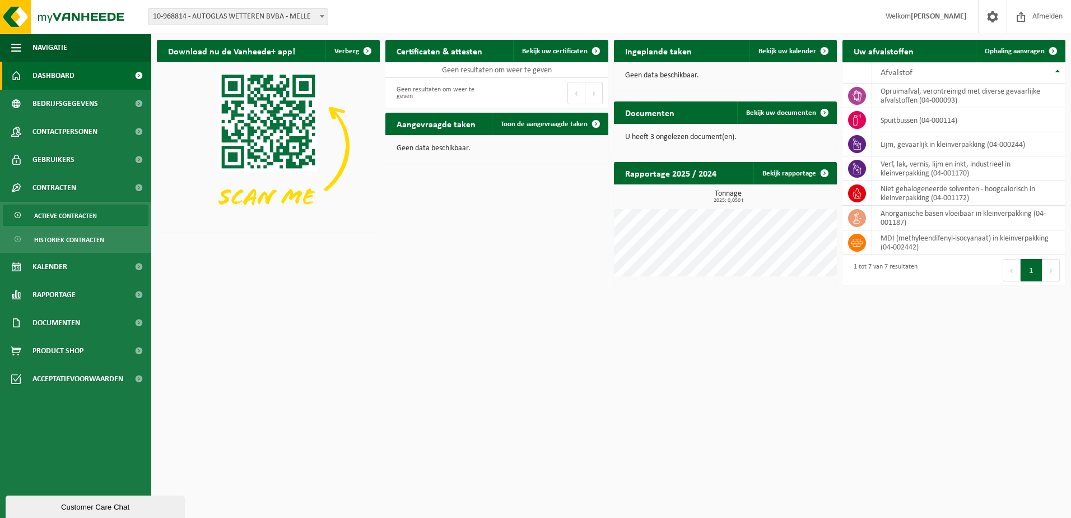
click at [36, 215] on span "Actieve contracten" at bounding box center [65, 215] width 63 height 21
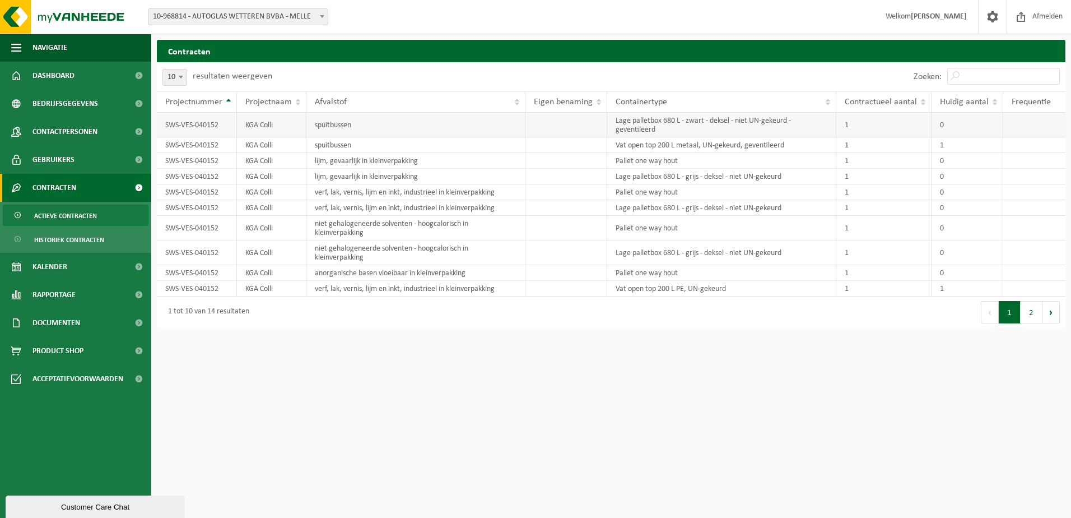
click at [196, 125] on td "SWS-VES-040152" at bounding box center [197, 125] width 80 height 25
click at [1039, 317] on button "2" at bounding box center [1032, 312] width 22 height 22
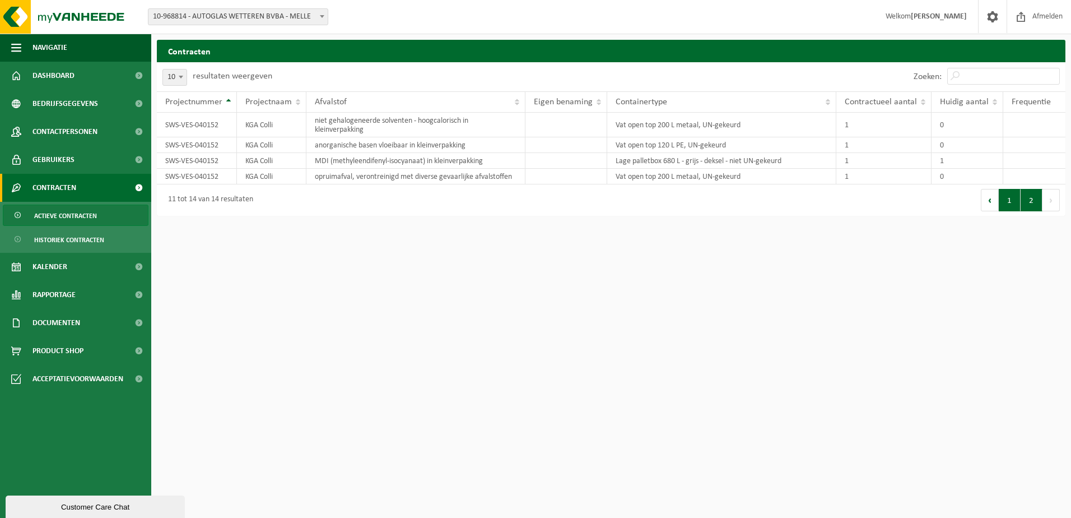
click at [1013, 202] on button "1" at bounding box center [1010, 200] width 22 height 22
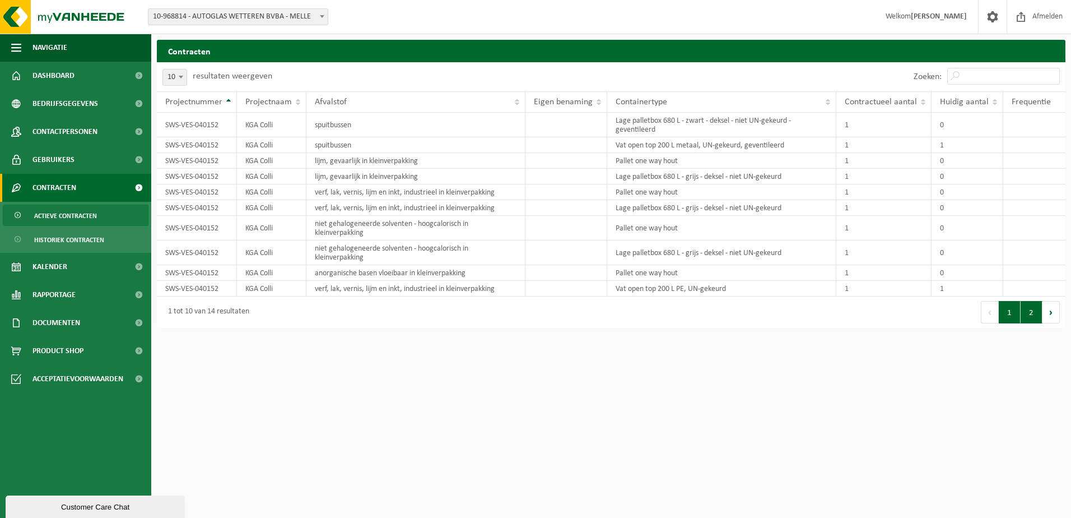
click at [1030, 314] on button "2" at bounding box center [1032, 312] width 22 height 22
